Goal: Navigation & Orientation: Find specific page/section

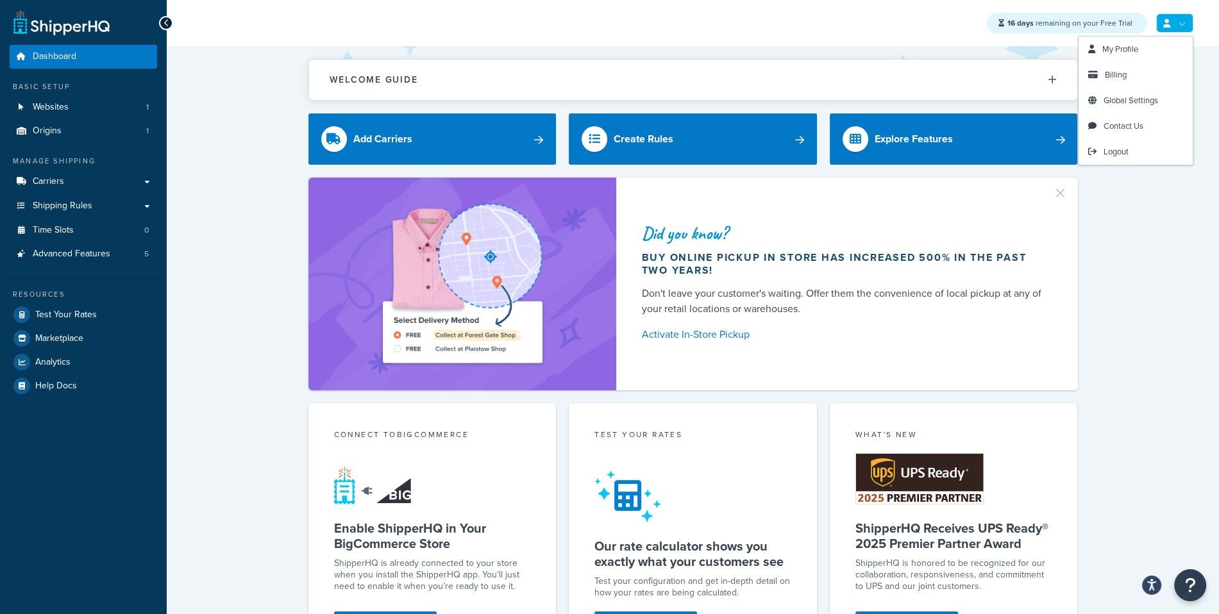
click at [1152, 260] on div "Did you know? Buy online pickup in store has increased 500% in the past two yea…" at bounding box center [692, 284] width 1001 height 213
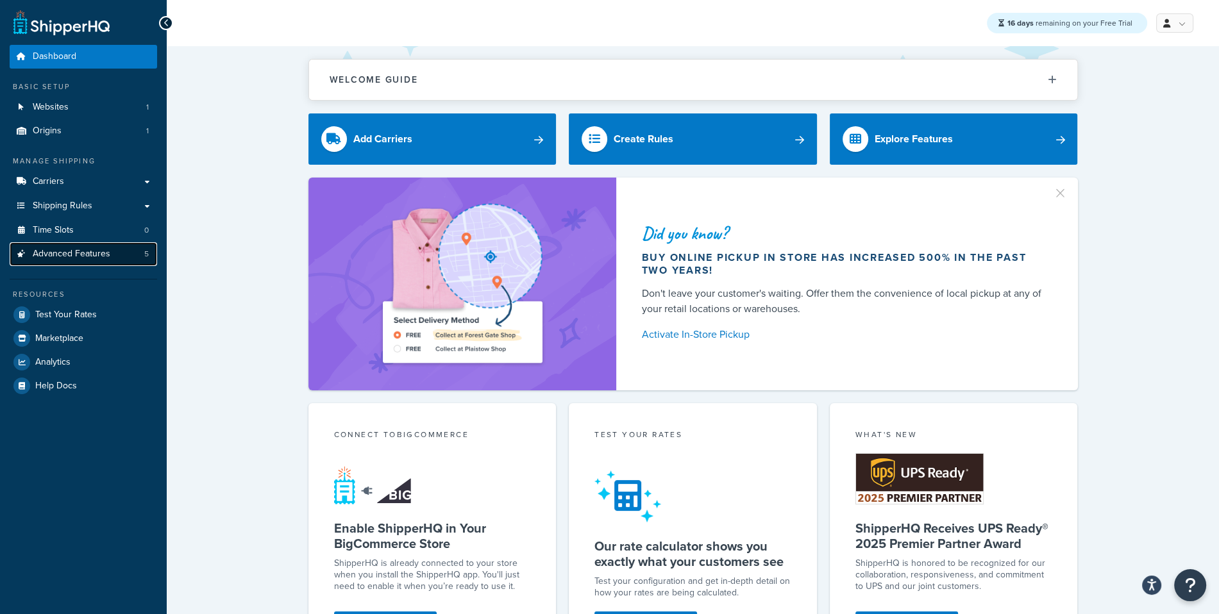
click at [103, 253] on span "Advanced Features" at bounding box center [72, 254] width 78 height 11
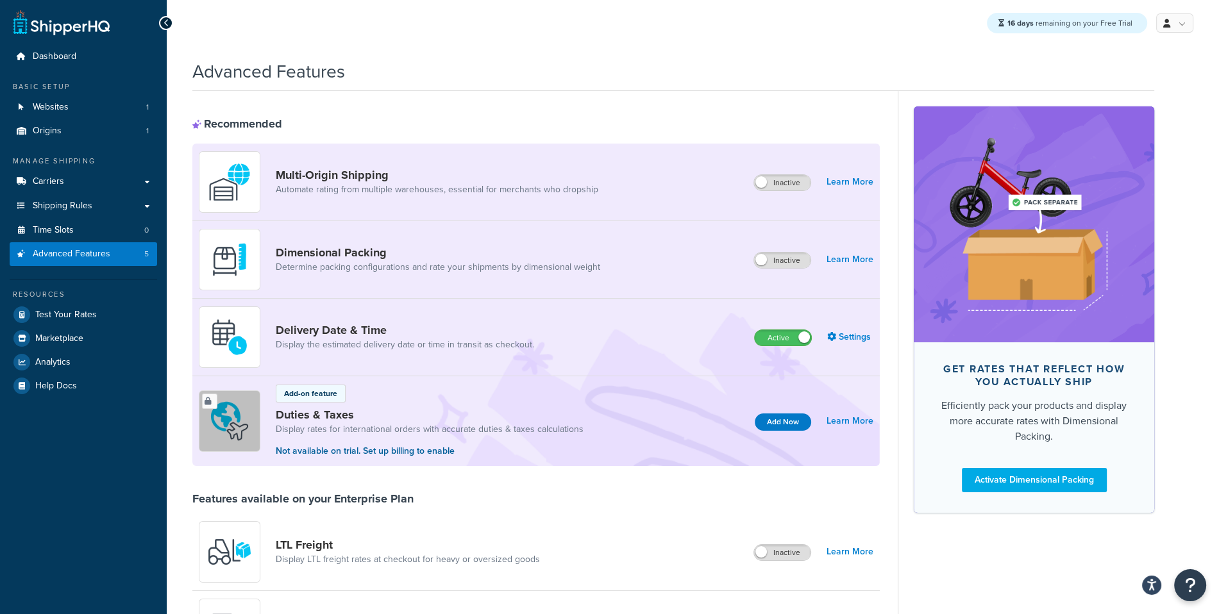
click at [1091, 67] on div "Advanced Features" at bounding box center [673, 68] width 962 height 31
click at [848, 61] on div "Advanced Features" at bounding box center [673, 68] width 962 height 31
click at [122, 190] on link "Carriers" at bounding box center [83, 182] width 147 height 24
